Goal: Task Accomplishment & Management: Complete application form

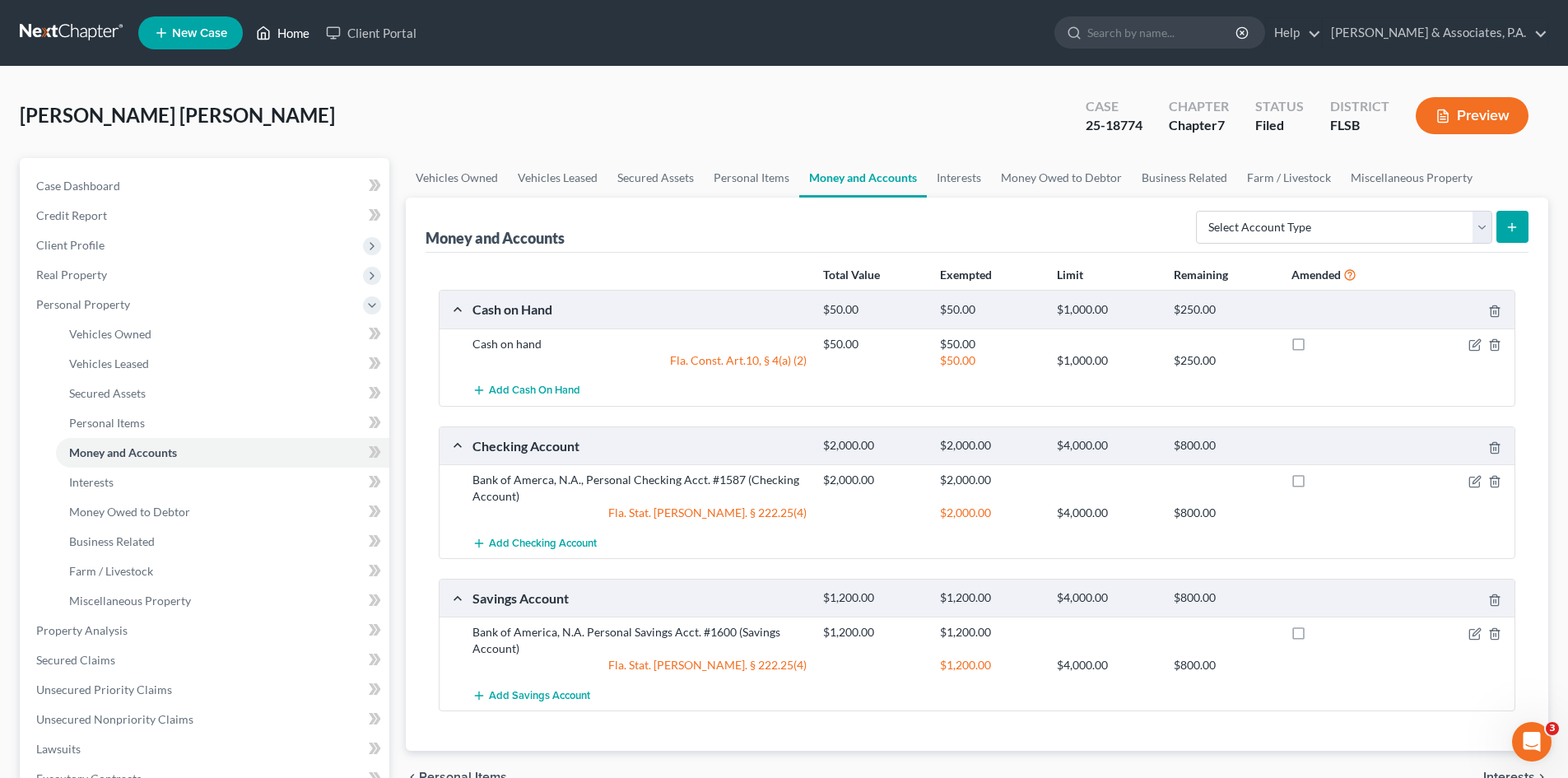
click at [292, 31] on link "Home" at bounding box center [282, 33] width 70 height 30
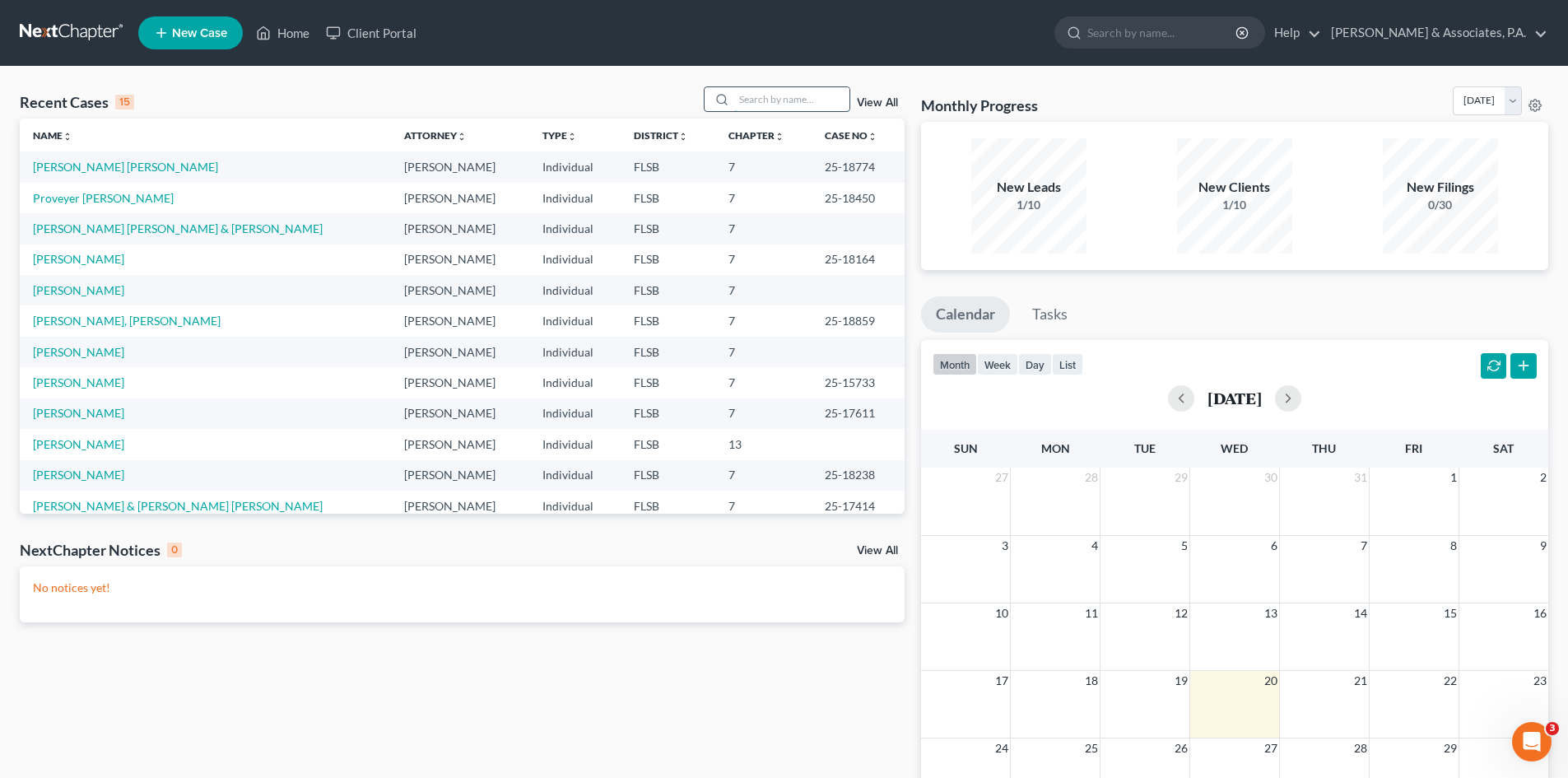
click at [777, 106] on input "search" at bounding box center [792, 100] width 115 height 24
type input "[PERSON_NAME]"
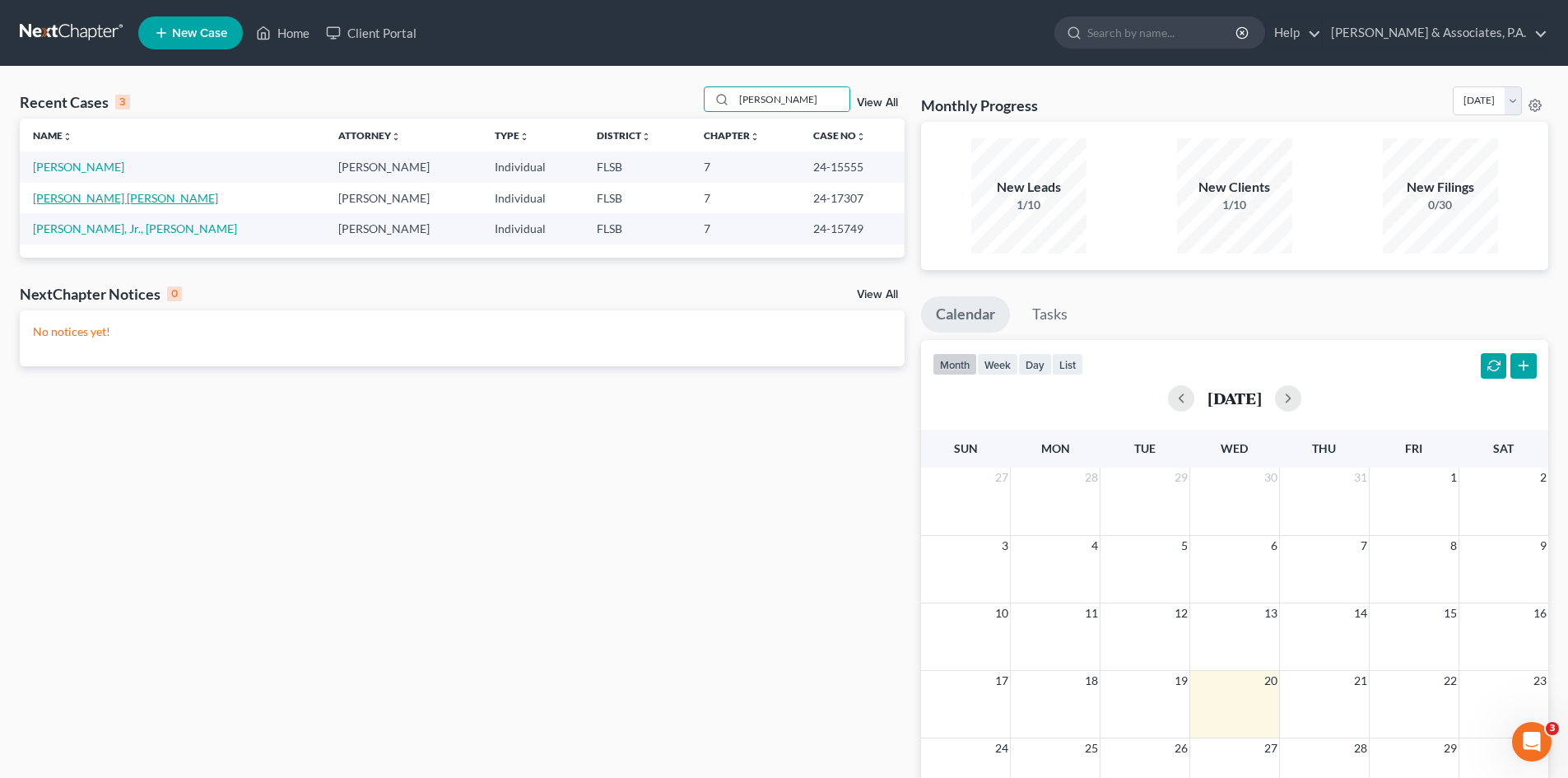
click at [75, 198] on link "[PERSON_NAME] [PERSON_NAME]" at bounding box center [126, 197] width 186 height 14
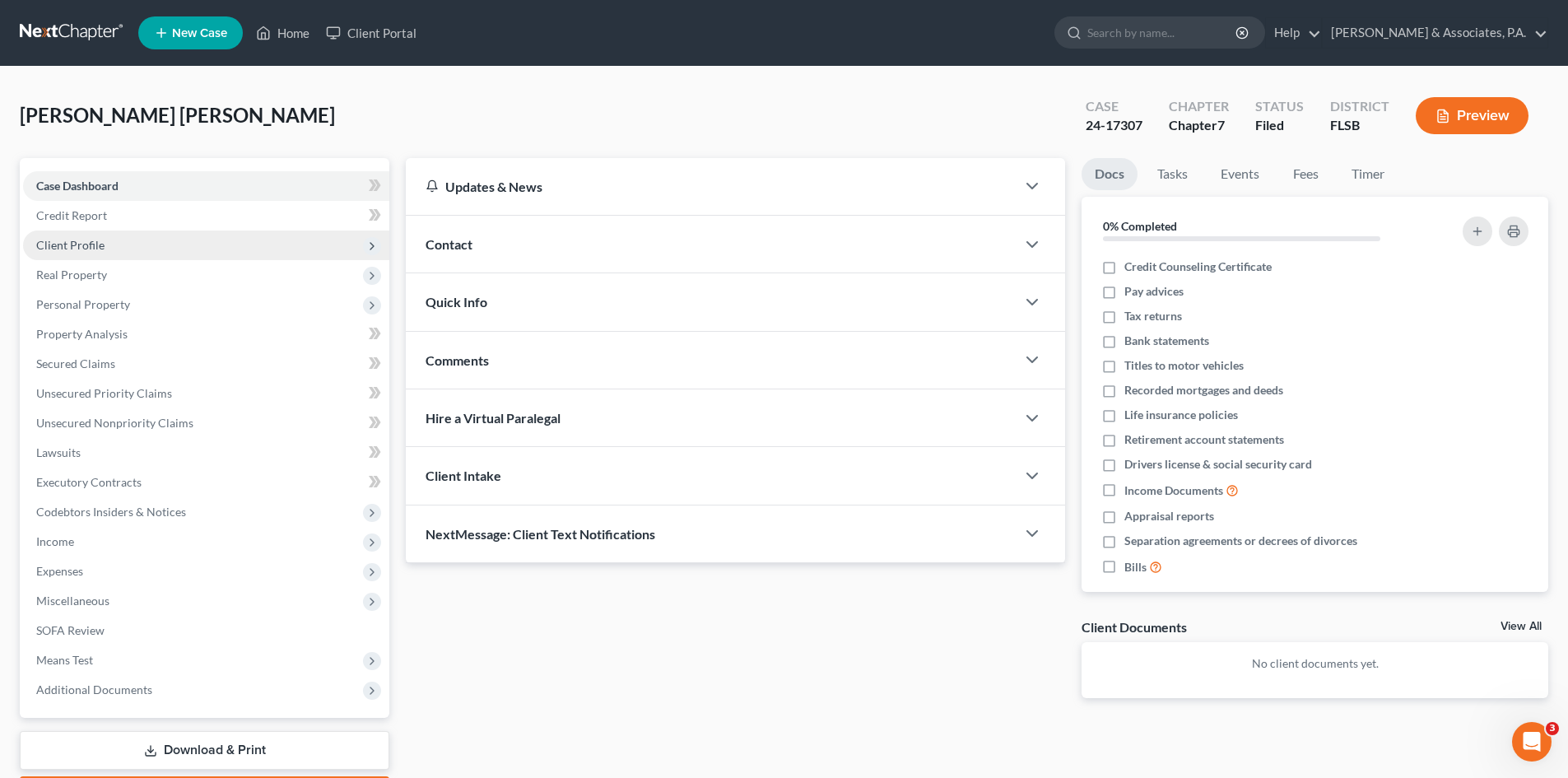
click at [78, 245] on span "Client Profile" at bounding box center [70, 245] width 68 height 14
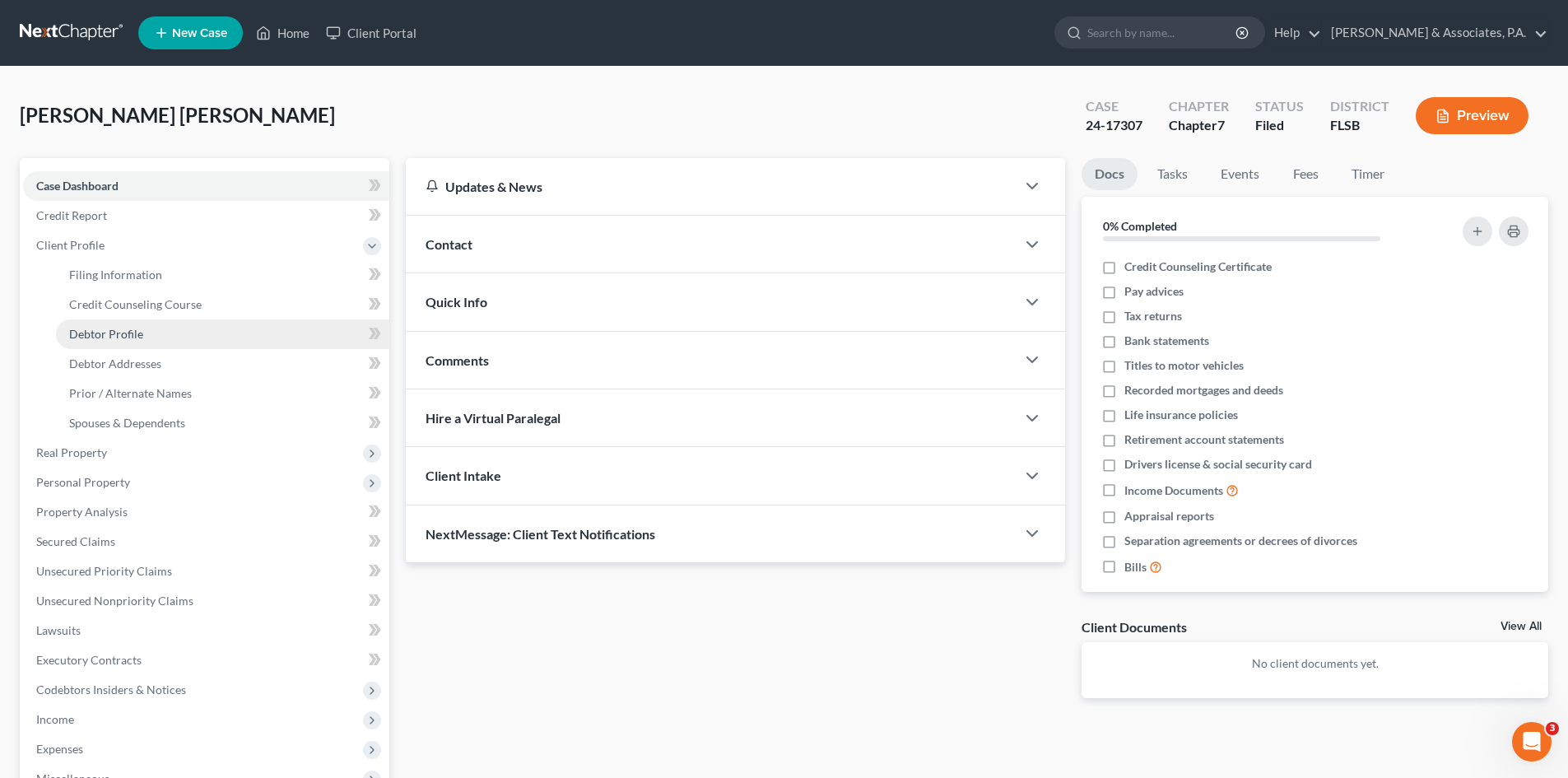
click at [103, 329] on span "Debtor Profile" at bounding box center [106, 333] width 74 height 14
select select "0"
